Goal: Find contact information: Find contact information

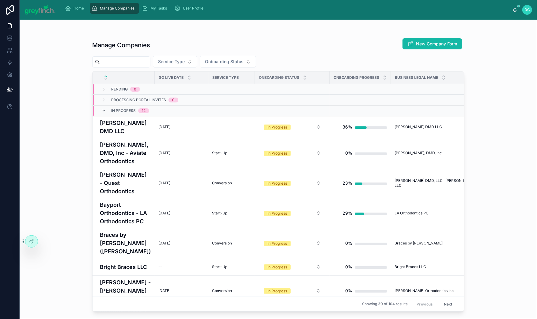
type input "*"
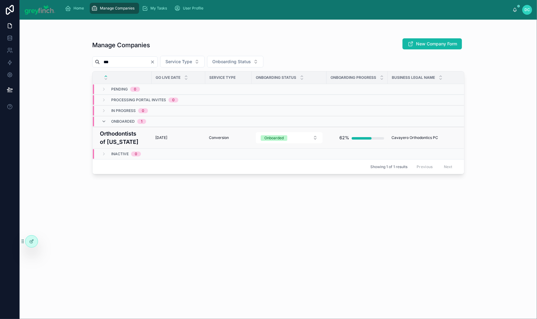
type input "***"
click at [132, 146] on h4 "Orthodontists of [US_STATE]" at bounding box center [124, 137] width 48 height 17
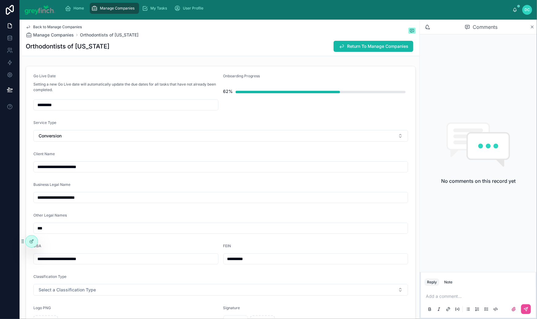
click at [532, 29] on icon at bounding box center [532, 27] width 5 height 5
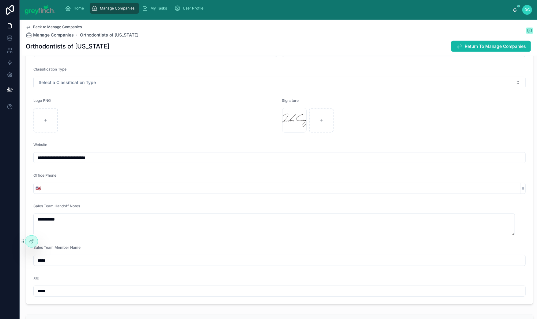
scroll to position [201, 0]
click at [116, 56] on input "**********" at bounding box center [155, 52] width 243 height 9
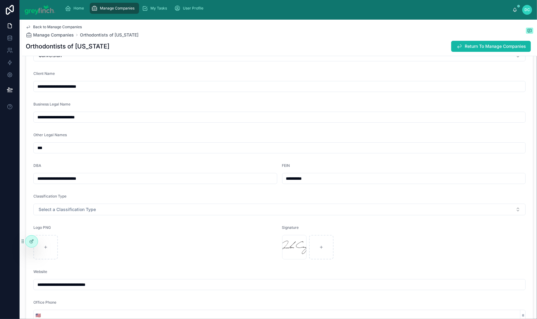
scroll to position [75, 0]
click at [110, 121] on input "**********" at bounding box center [280, 116] width 492 height 9
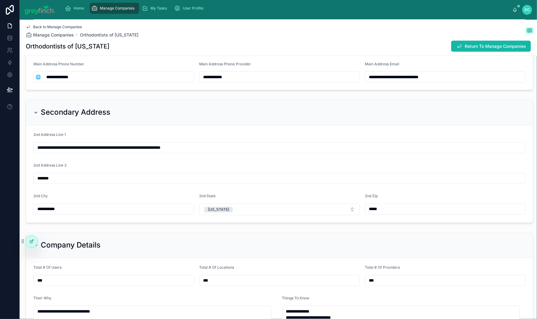
scroll to position [738, 0]
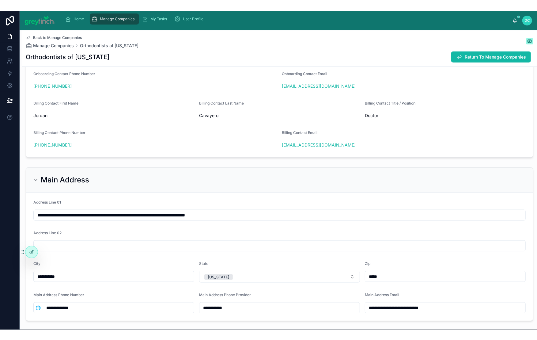
scroll to position [515, 0]
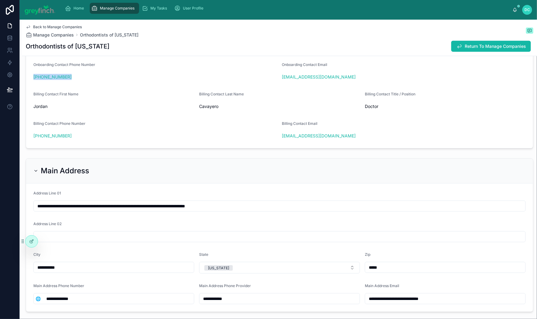
drag, startPoint x: 36, startPoint y: 226, endPoint x: 85, endPoint y: 227, distance: 48.8
click at [85, 148] on form "Onboarding Contact First Name [PERSON_NAME] Onboarding Contact Last Name Cavaye…" at bounding box center [279, 86] width 507 height 123
copy link "[PHONE_NUMBER]"
drag, startPoint x: 284, startPoint y: 227, endPoint x: 340, endPoint y: 226, distance: 56.4
click at [340, 148] on form "Onboarding Contact First Name [PERSON_NAME] Onboarding Contact Last Name Cavaye…" at bounding box center [279, 86] width 507 height 123
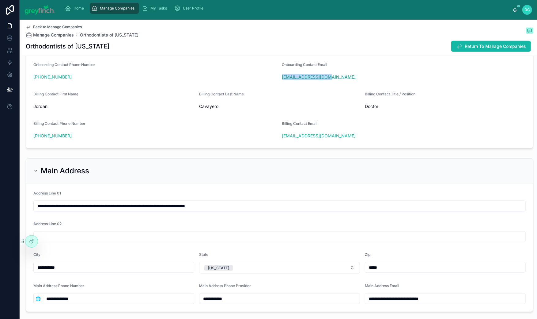
copy link "[EMAIL_ADDRESS][DOMAIN_NAME]"
